Goal: Information Seeking & Learning: Check status

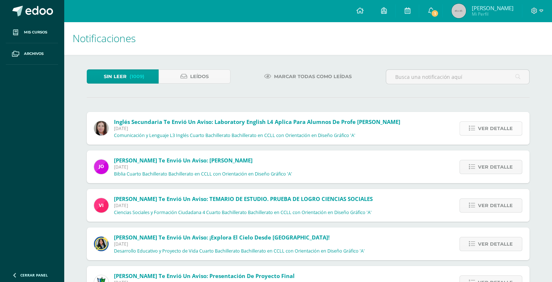
click at [484, 126] on span "Ver detalle" at bounding box center [495, 128] width 35 height 13
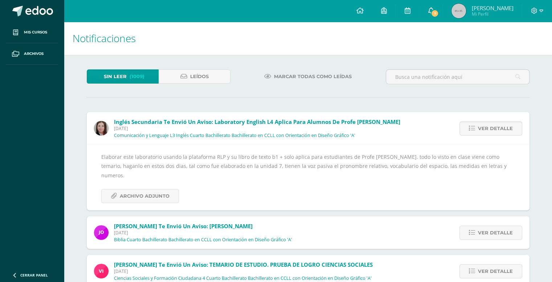
click at [428, 19] on link "1" at bounding box center [430, 11] width 23 height 22
click at [303, 49] on h1 "Notificaciones" at bounding box center [308, 38] width 471 height 33
click at [350, 13] on link at bounding box center [359, 11] width 25 height 22
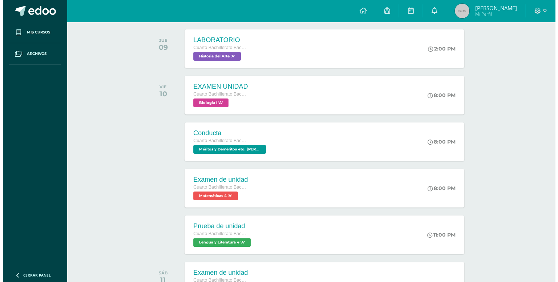
scroll to position [73, 0]
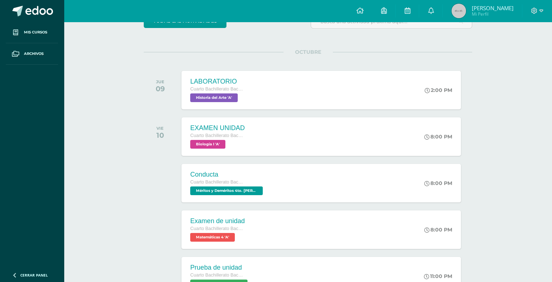
click at [253, 109] on div "JUE 09 LABORATORIO Cuarto Bachillerato Bachillerato en CCLL con Orientación en …" at bounding box center [308, 90] width 329 height 41
